Goal: Information Seeking & Learning: Learn about a topic

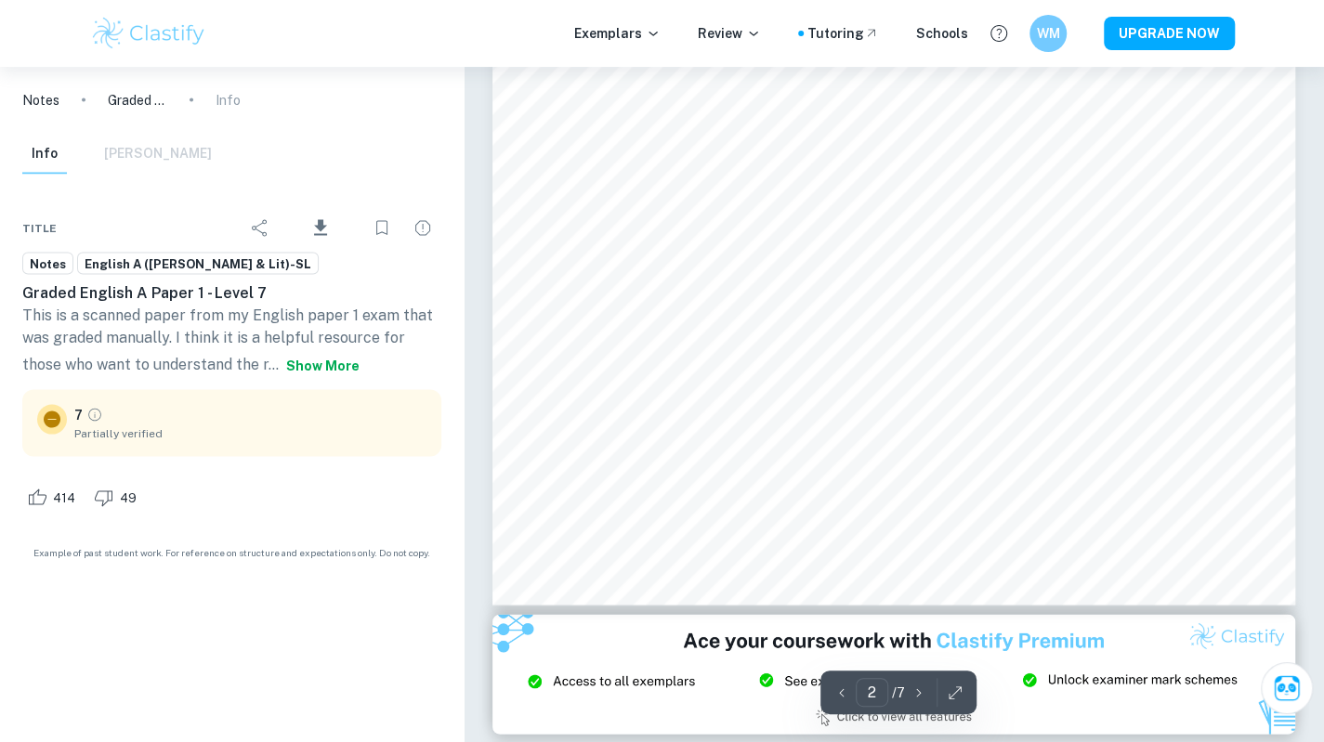
scroll to position [1888, 0]
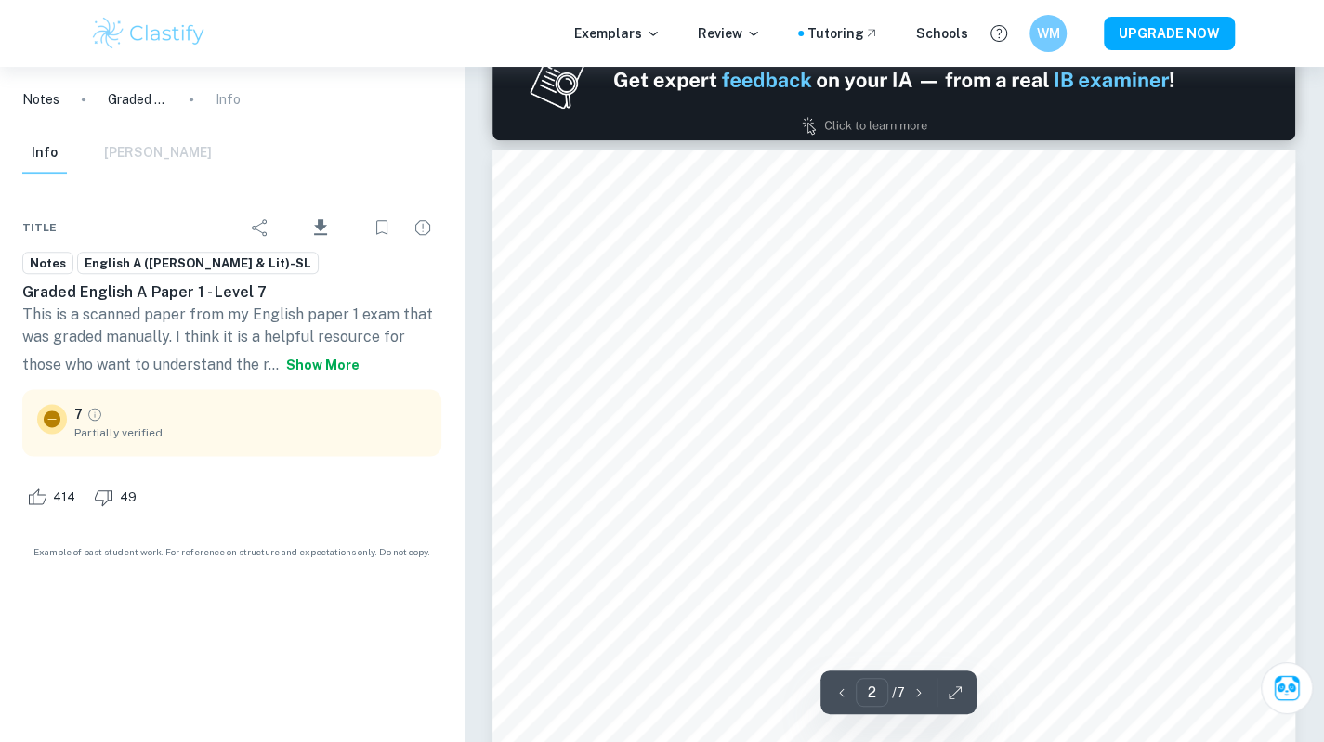
type input "1"
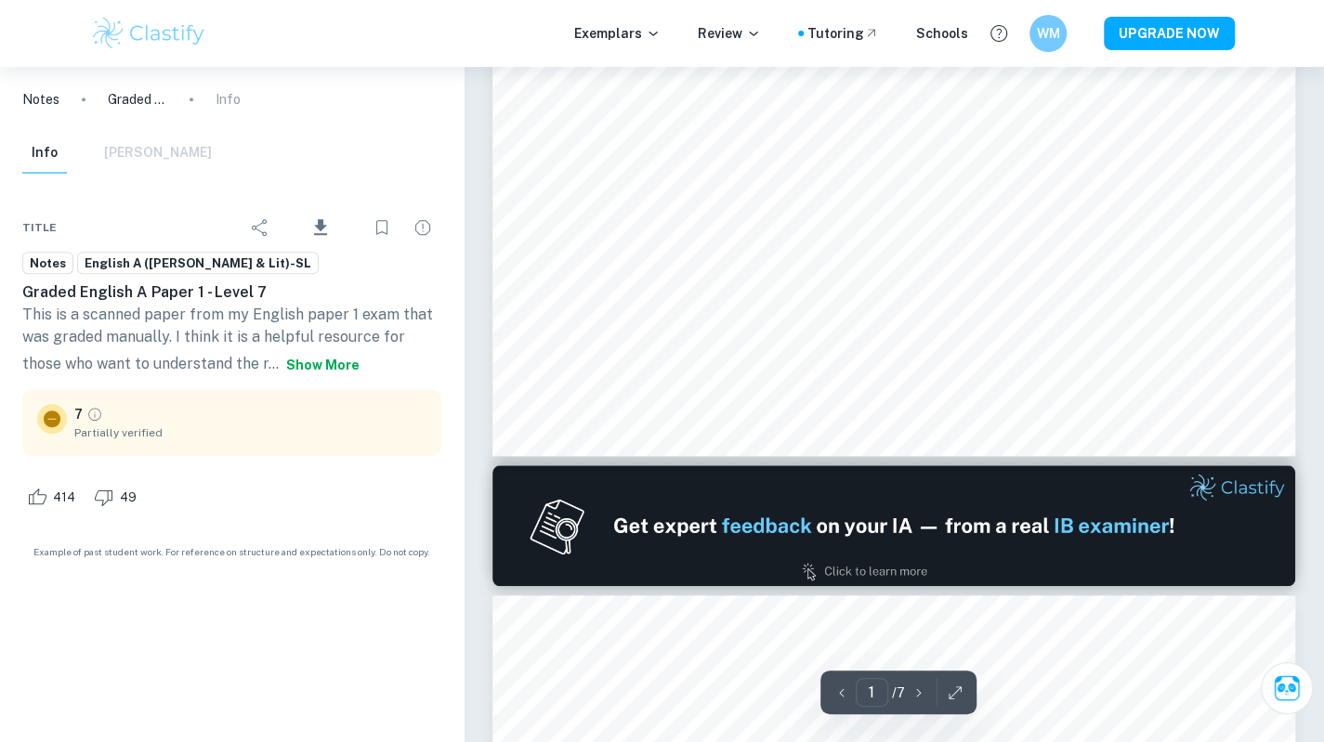
scroll to position [0, 0]
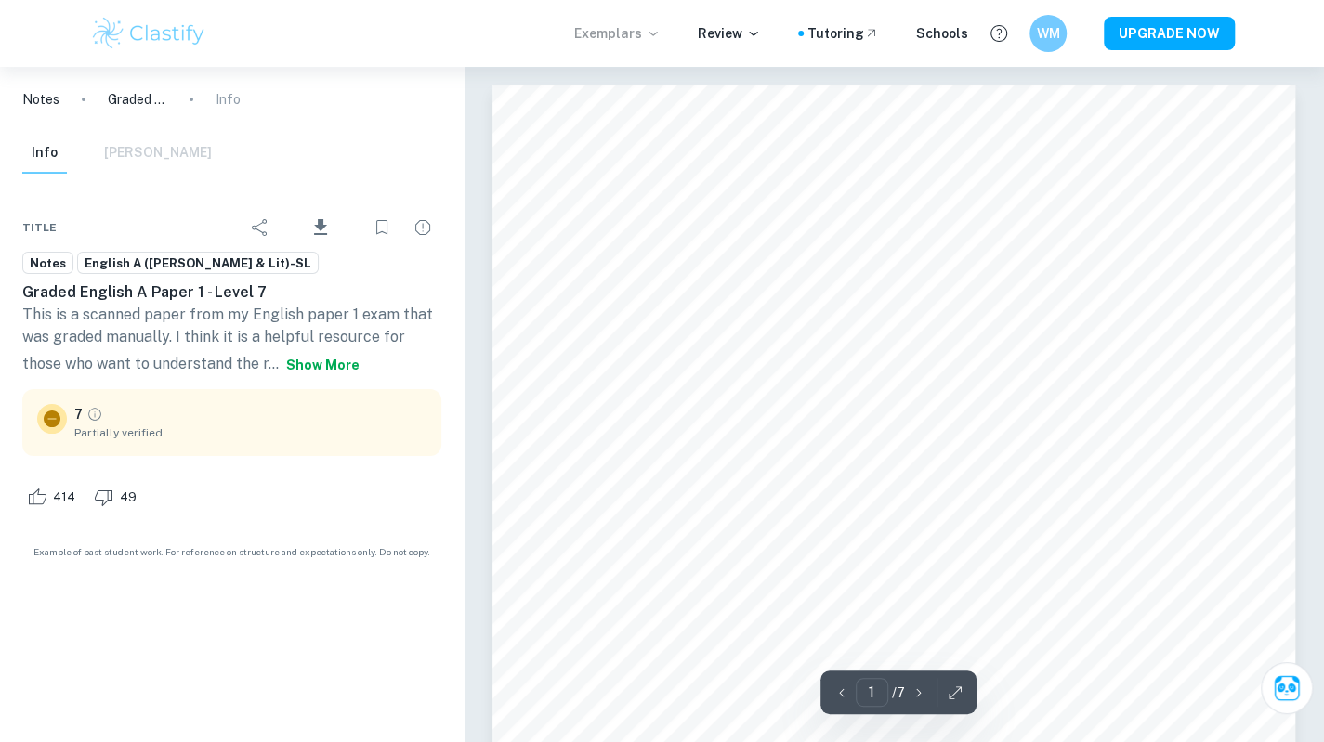
click at [640, 31] on p "Exemplars" at bounding box center [617, 33] width 86 height 20
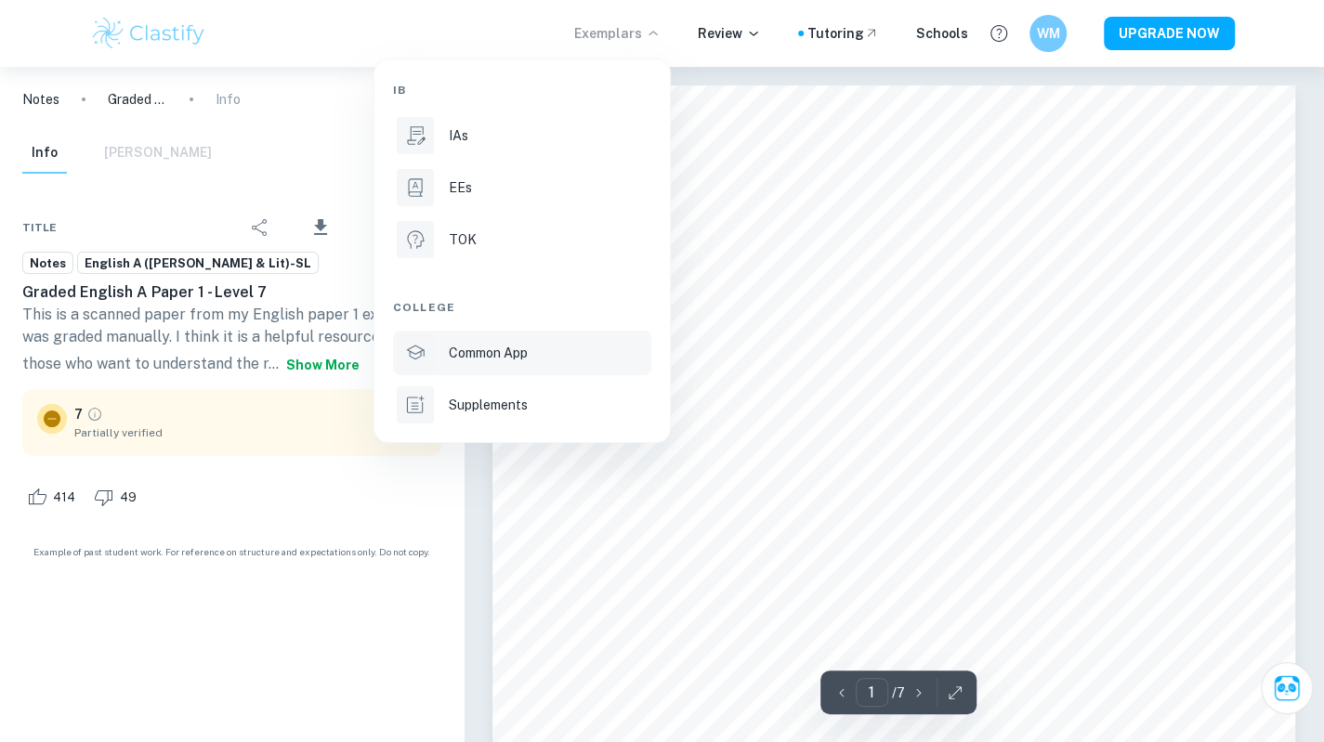
scroll to position [262, 0]
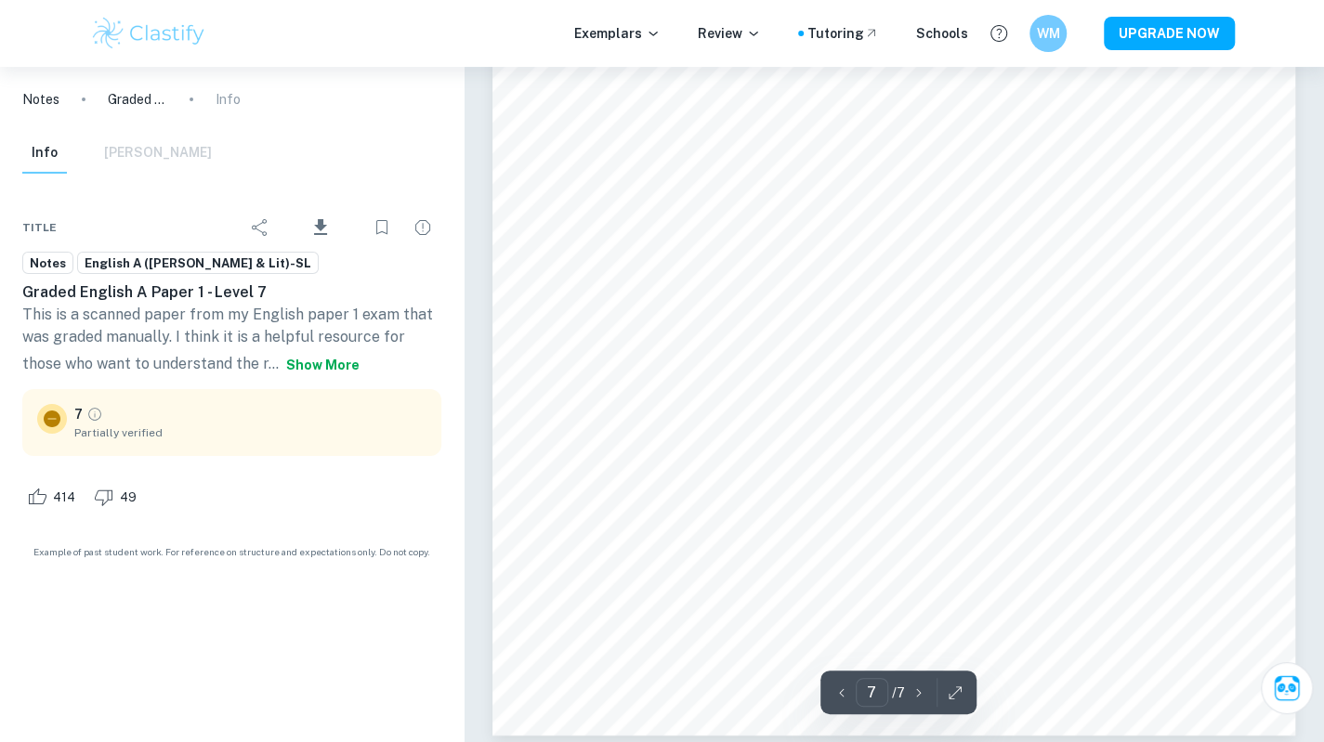
scroll to position [7604, 0]
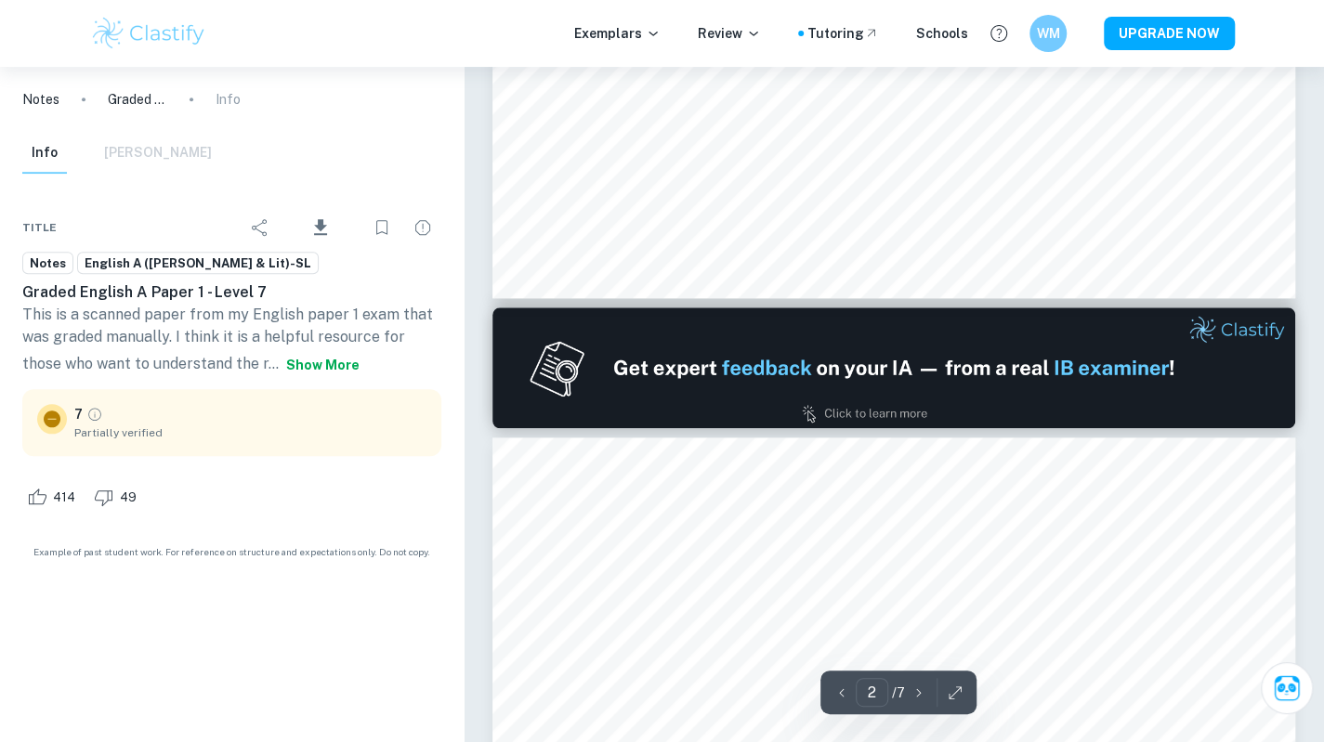
type input "1"
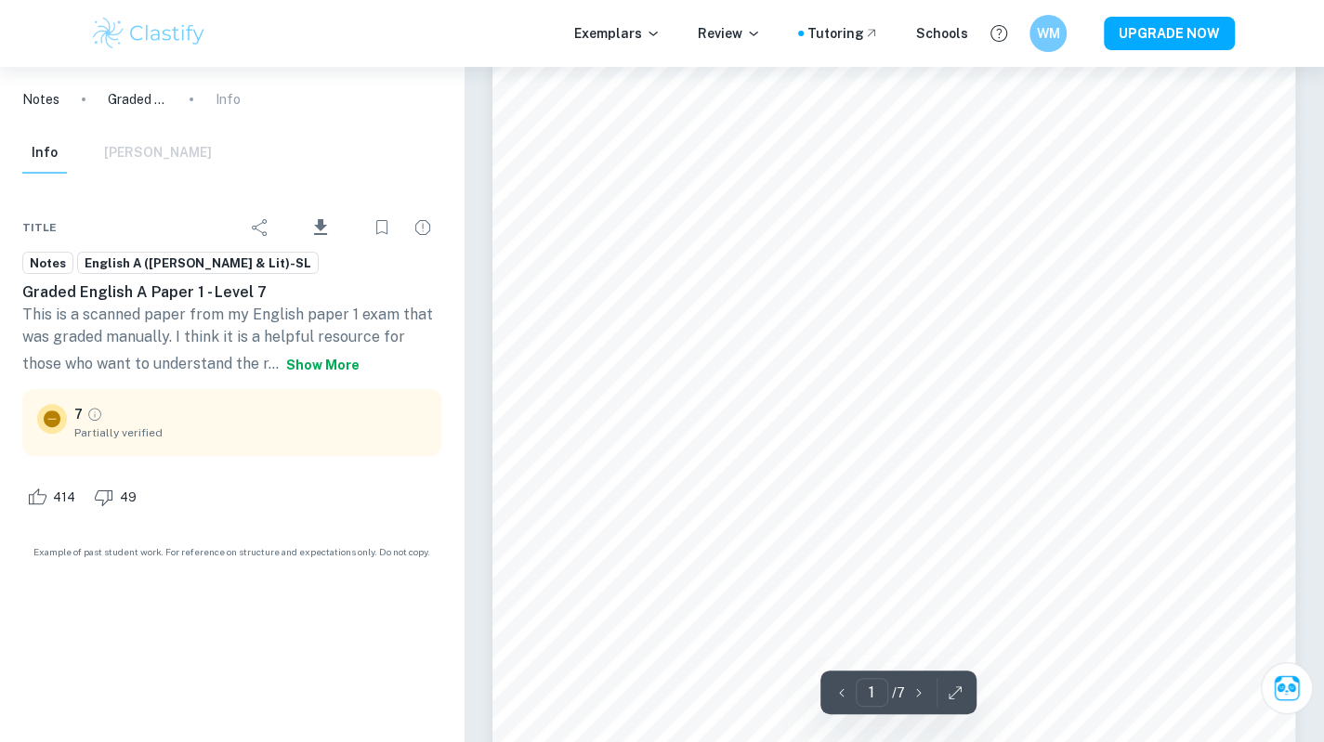
scroll to position [0, 0]
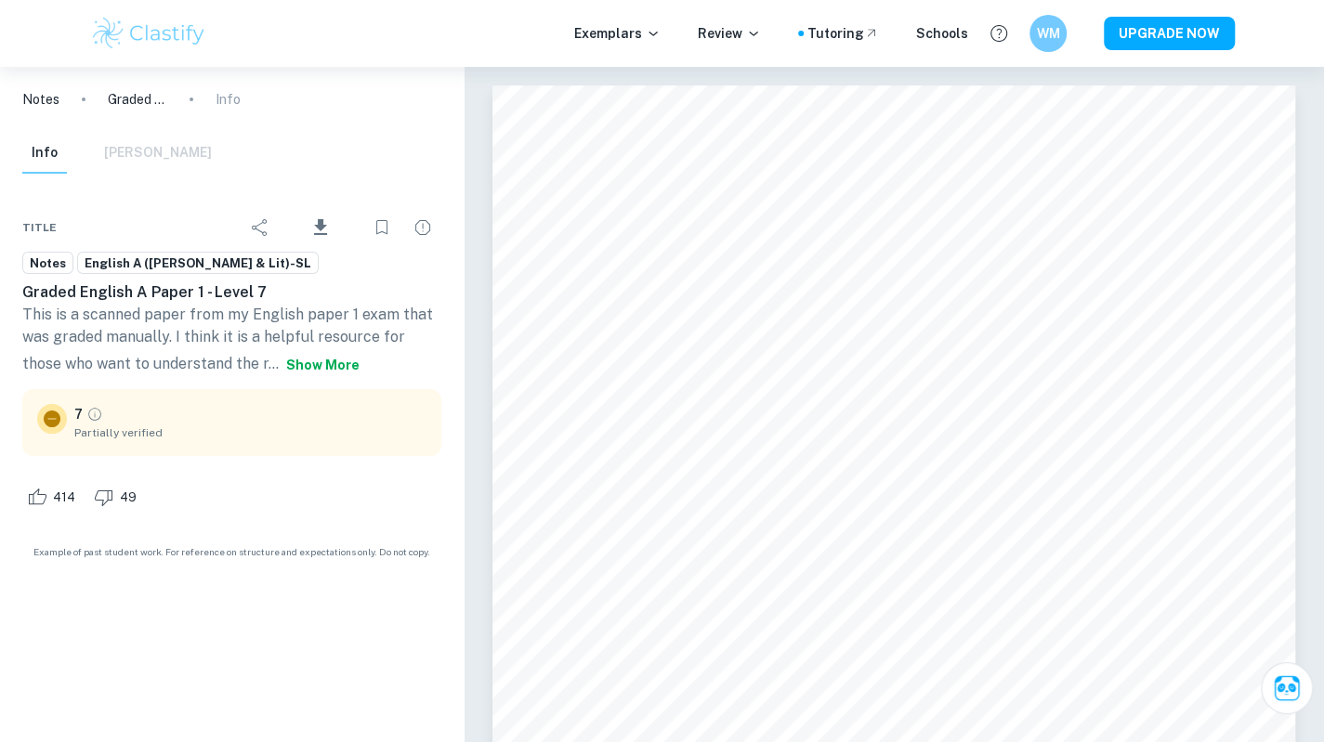
click at [115, 100] on p "Graded English A Paper 1 - Level 7" at bounding box center [137, 99] width 59 height 20
